Goal: Task Accomplishment & Management: Manage account settings

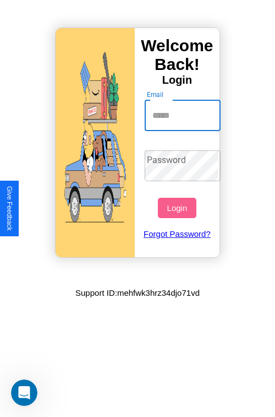
click at [184, 115] on input "Email" at bounding box center [183, 115] width 77 height 31
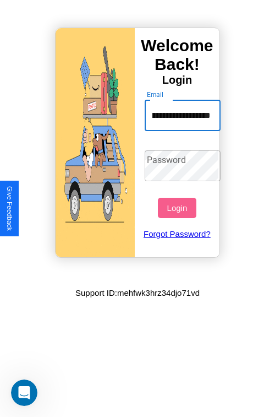
scroll to position [0, 59]
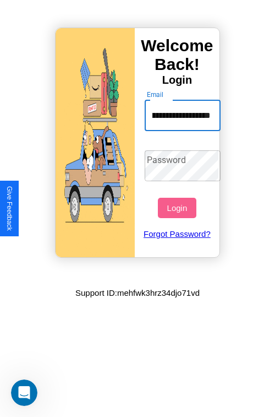
type input "**********"
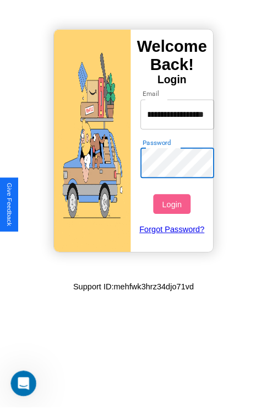
scroll to position [0, 0]
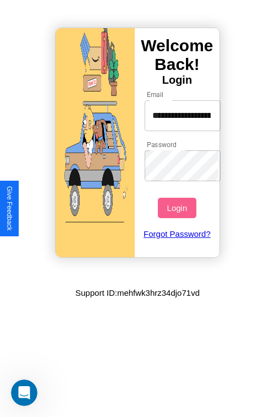
click at [178, 208] on button "Login" at bounding box center [177, 208] width 38 height 20
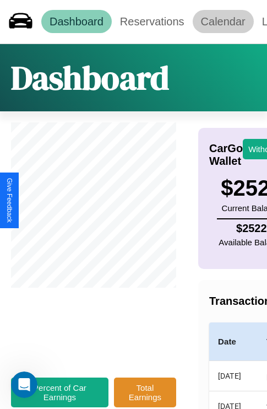
click at [223, 21] on link "Calendar" at bounding box center [223, 21] width 61 height 23
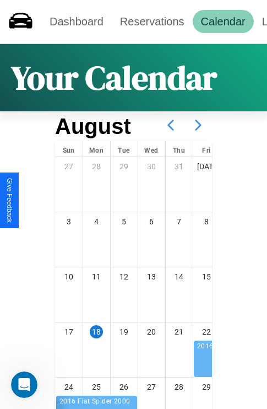
click at [198, 125] on icon at bounding box center [198, 125] width 28 height 28
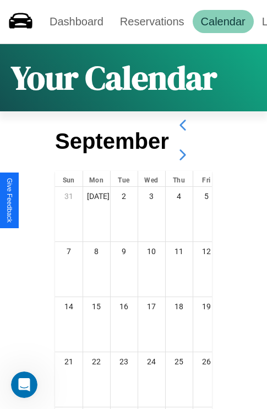
click at [182, 155] on icon at bounding box center [183, 155] width 28 height 28
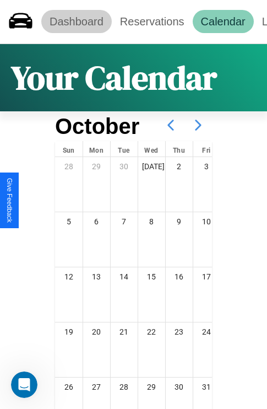
click at [76, 21] on link "Dashboard" at bounding box center [76, 21] width 70 height 23
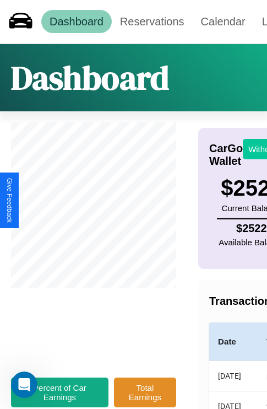
click at [259, 149] on button "Withdraw" at bounding box center [266, 149] width 46 height 20
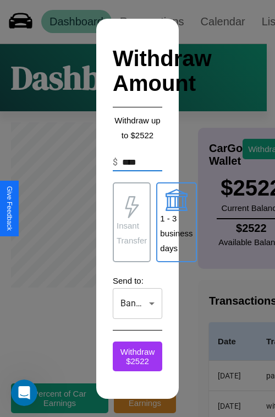
click at [176, 222] on p "1 - 3 business days" at bounding box center [176, 233] width 32 height 45
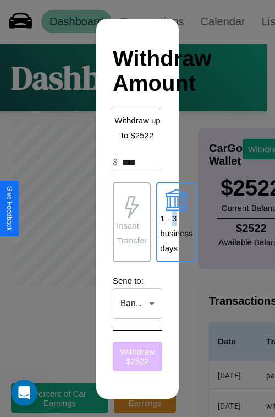
click at [138, 356] on button "Withdraw $ 2522" at bounding box center [138, 356] width 50 height 30
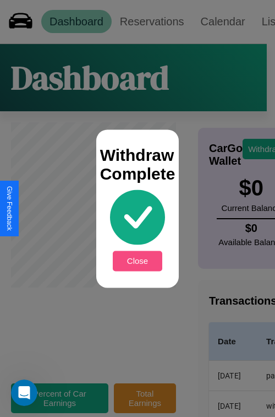
click at [138, 260] on button "Close" at bounding box center [138, 261] width 50 height 20
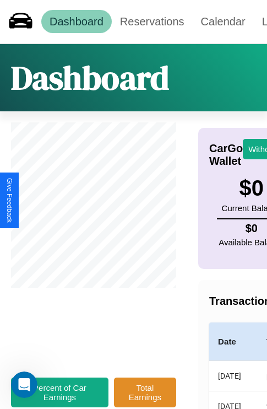
scroll to position [83, 139]
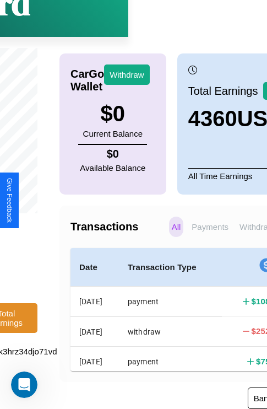
click at [248, 399] on button "Bank Info" at bounding box center [271, 397] width 47 height 21
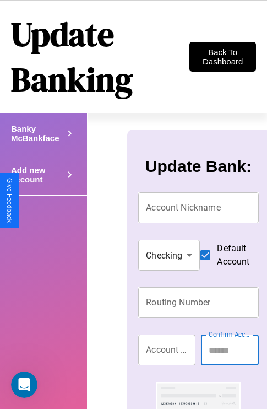
click at [69, 142] on icon at bounding box center [70, 133] width 12 height 17
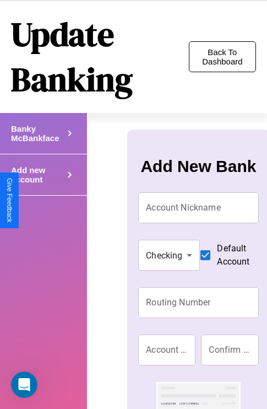
click at [222, 57] on button "Back To Dashboard" at bounding box center [222, 56] width 67 height 31
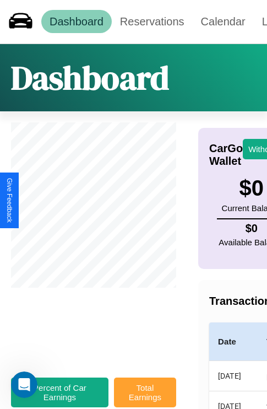
click at [145, 398] on button "Total Earnings" at bounding box center [145, 392] width 62 height 30
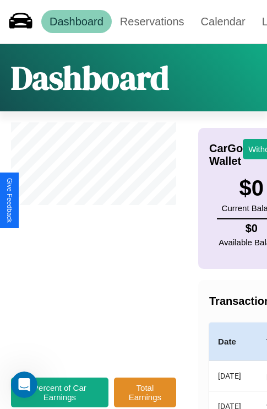
scroll to position [0, 28]
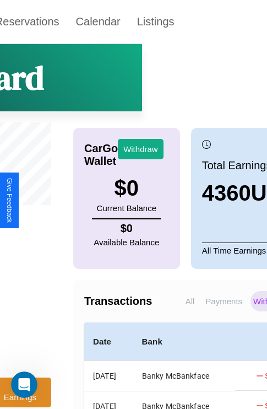
click at [203, 308] on p "Payments" at bounding box center [224, 301] width 42 height 20
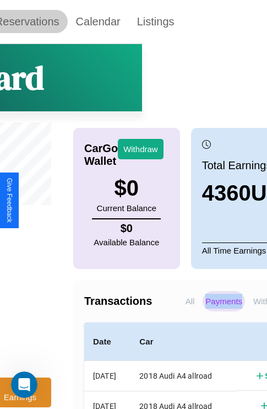
click at [34, 21] on link "Reservations" at bounding box center [27, 21] width 81 height 23
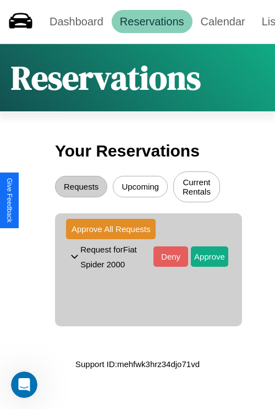
click at [140, 188] on button "Upcoming" at bounding box center [140, 186] width 55 height 21
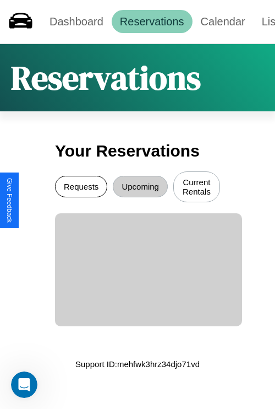
click at [81, 188] on button "Requests" at bounding box center [81, 186] width 52 height 21
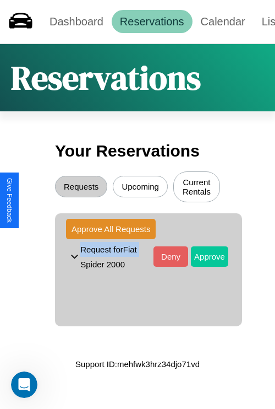
click at [202, 258] on button "Approve" at bounding box center [209, 256] width 37 height 20
